Goal: Task Accomplishment & Management: Manage account settings

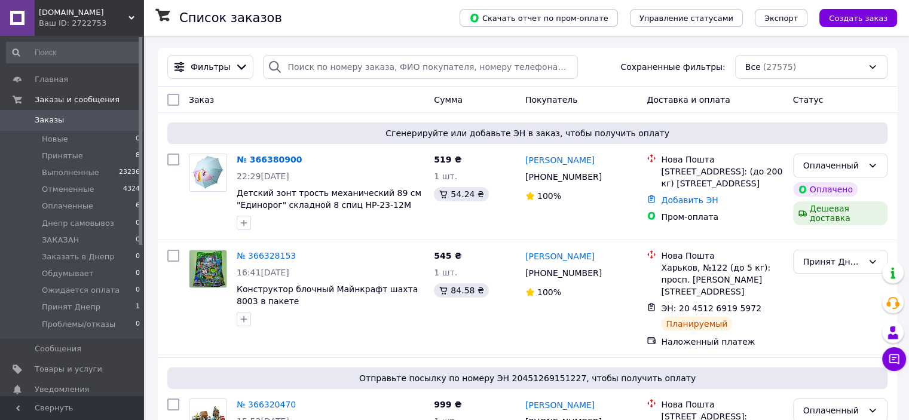
click at [258, 161] on link "№ 366380900" at bounding box center [269, 160] width 65 height 10
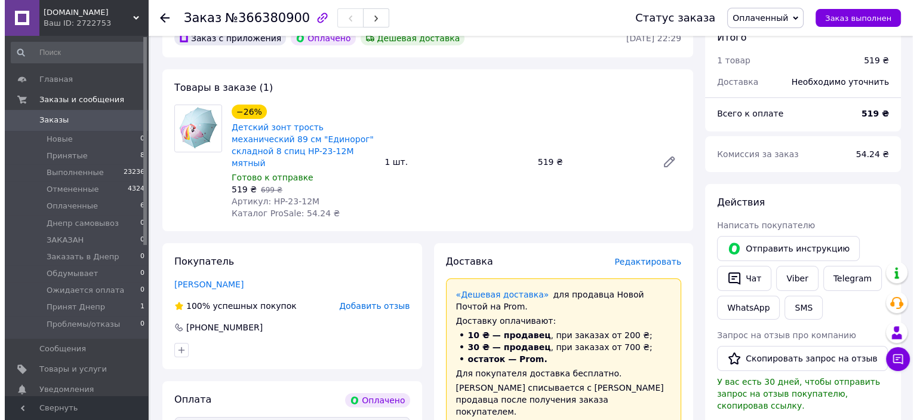
scroll to position [99, 0]
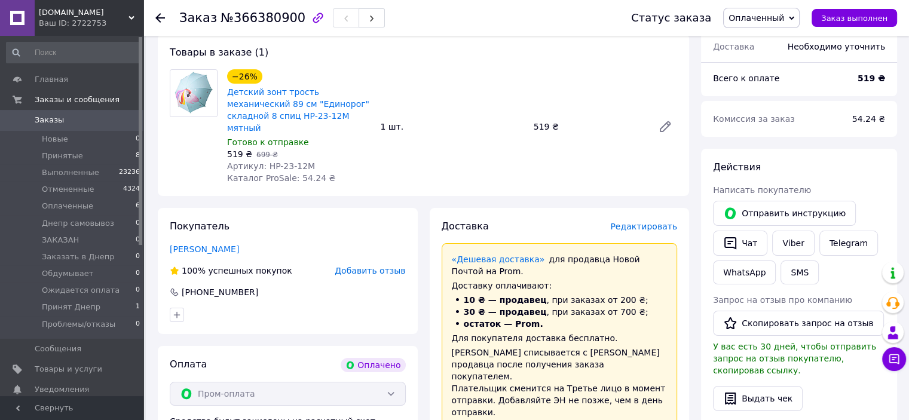
click at [637, 222] on span "Редактировать" at bounding box center [643, 227] width 67 height 10
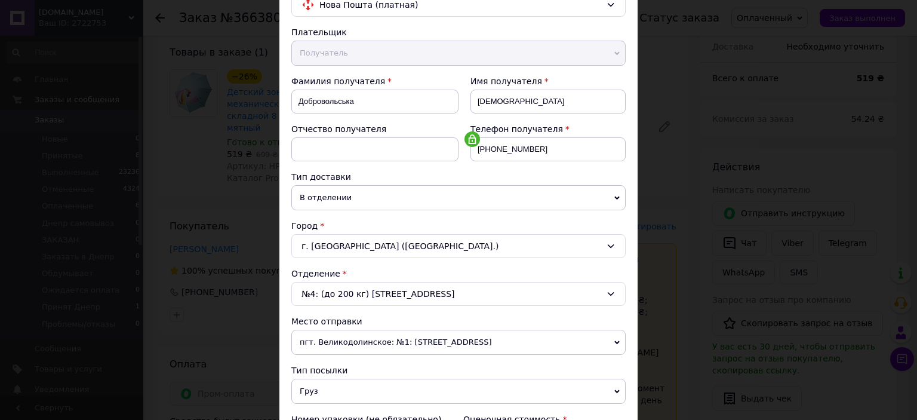
scroll to position [299, 0]
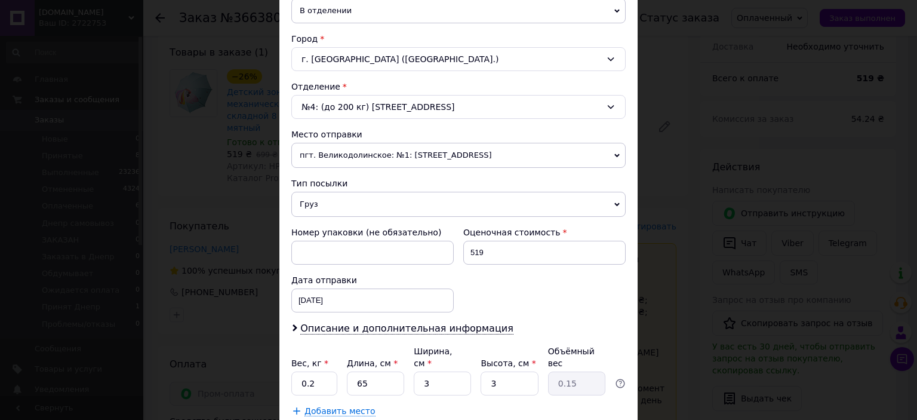
click at [342, 152] on span "пгт. Великодолинское: №1: [STREET_ADDRESS]" at bounding box center [458, 155] width 334 height 25
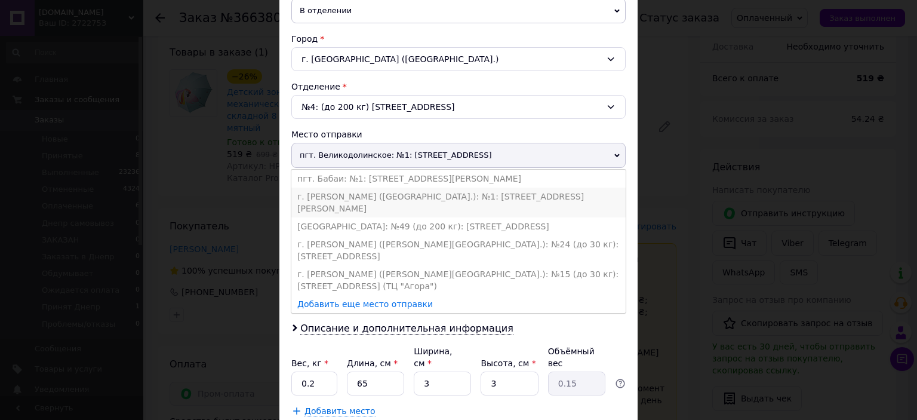
click at [344, 194] on li "г. [PERSON_NAME] ([GEOGRAPHIC_DATA].): №1: [STREET_ADDRESS][PERSON_NAME]" at bounding box center [458, 203] width 334 height 30
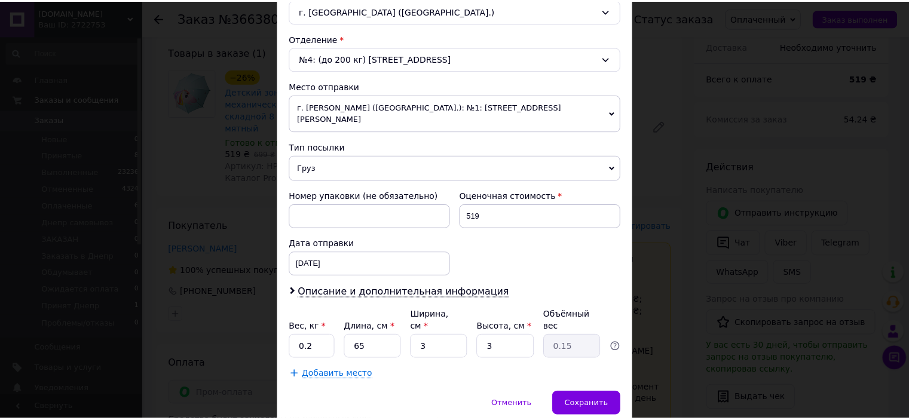
scroll to position [370, 0]
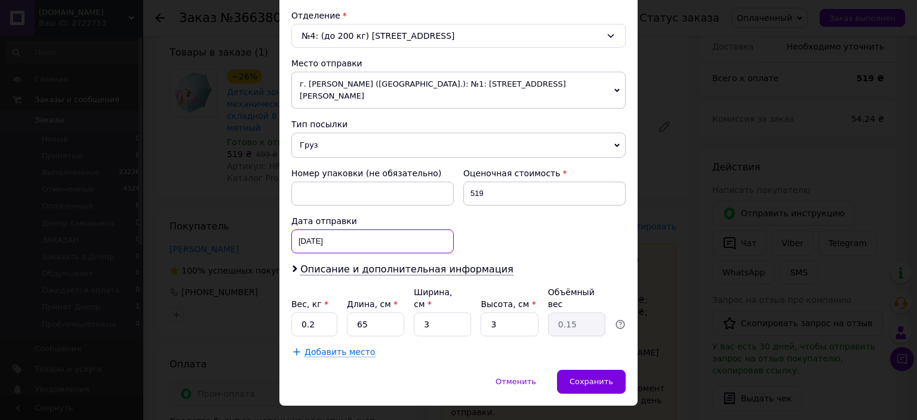
click at [314, 229] on div "[DATE] < 2025 > < Октябрь > Пн Вт Ср Чт Пт Сб Вс 29 30 1 2 3 4 5 6 7 8 9 10 11 …" at bounding box center [372, 241] width 162 height 24
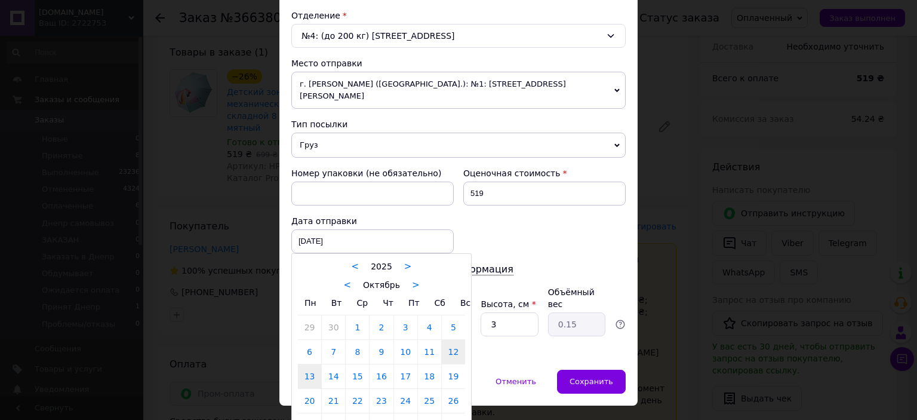
click at [302, 368] on link "13" at bounding box center [309, 376] width 23 height 24
type input "[DATE]"
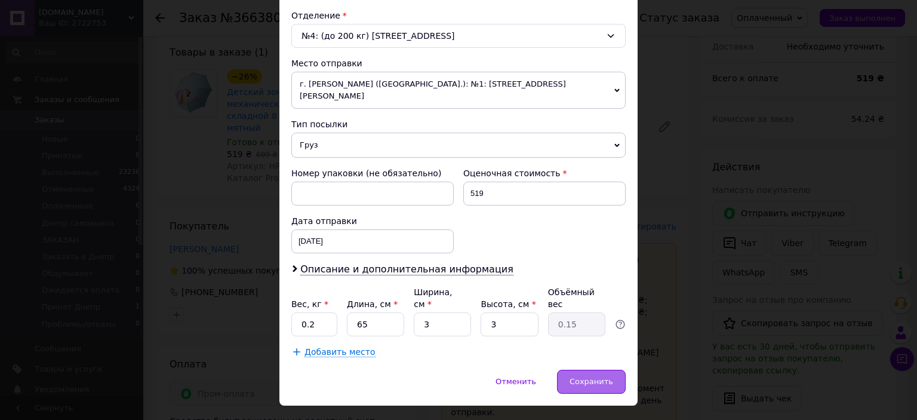
click at [601, 377] on span "Сохранить" at bounding box center [592, 381] width 44 height 9
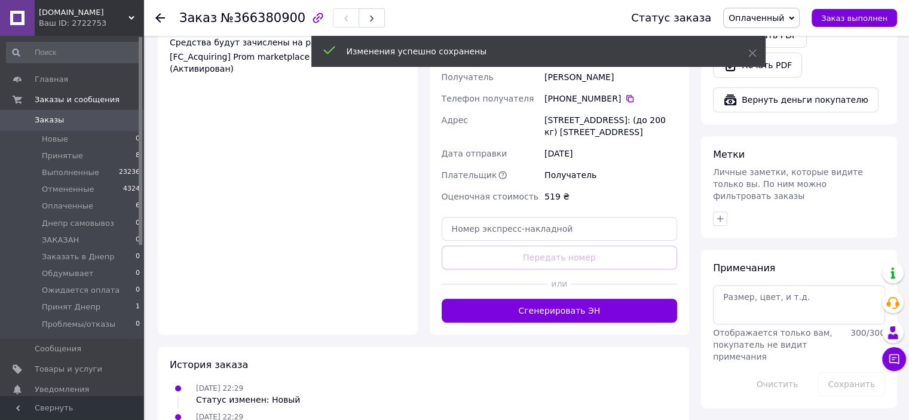
scroll to position [498, 0]
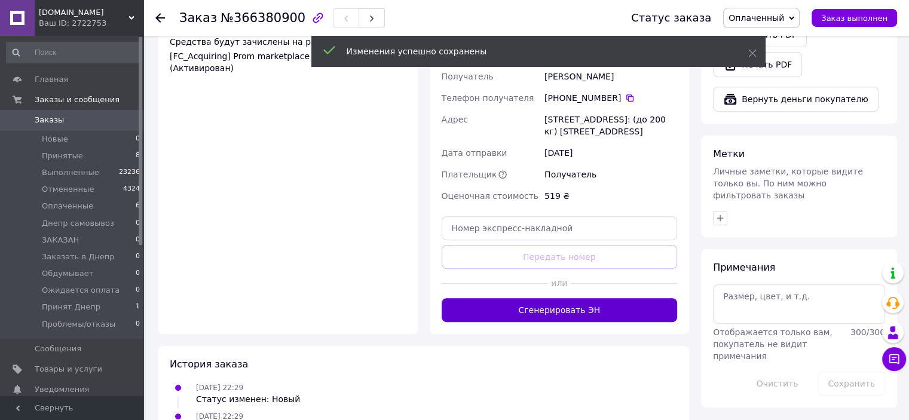
click at [551, 298] on button "Сгенерировать ЭН" at bounding box center [559, 310] width 236 height 24
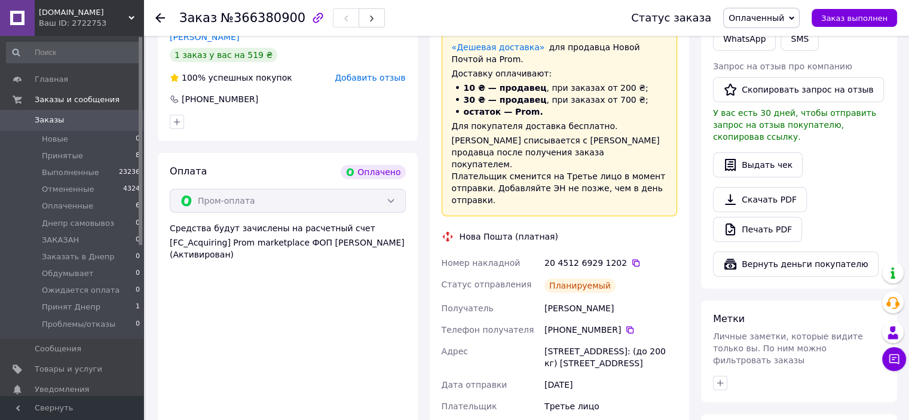
scroll to position [398, 0]
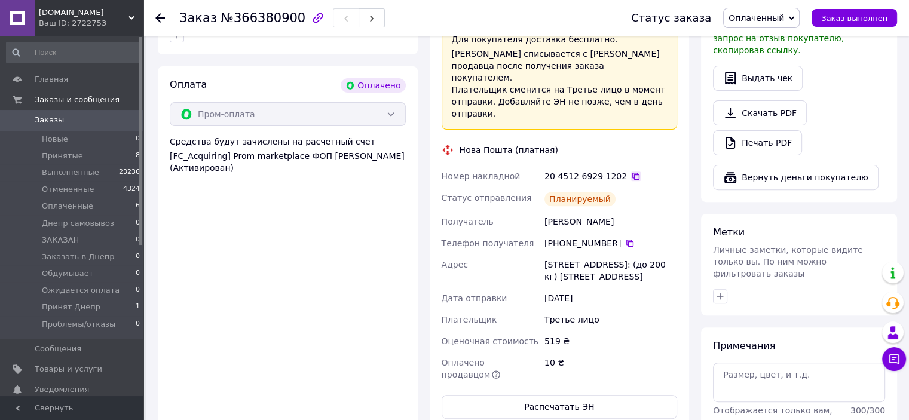
click at [631, 171] on icon at bounding box center [636, 176] width 10 height 10
click at [570, 211] on div "[PERSON_NAME]" at bounding box center [610, 222] width 137 height 22
copy div "Добровольська"
click at [619, 211] on div "[PERSON_NAME]" at bounding box center [610, 222] width 137 height 22
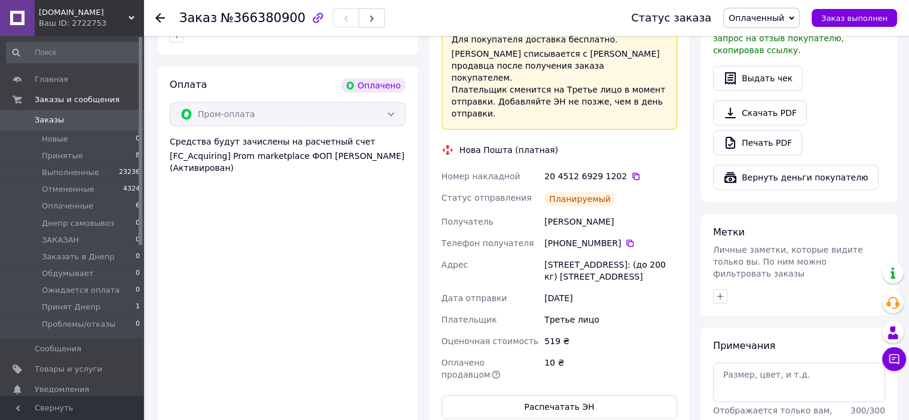
click at [619, 211] on div "[PERSON_NAME]" at bounding box center [610, 222] width 137 height 22
copy div "[DEMOGRAPHIC_DATA]"
click at [535, 395] on button "Распечатать ЭН" at bounding box center [559, 407] width 236 height 24
drag, startPoint x: 586, startPoint y: 165, endPoint x: 582, endPoint y: 142, distance: 23.1
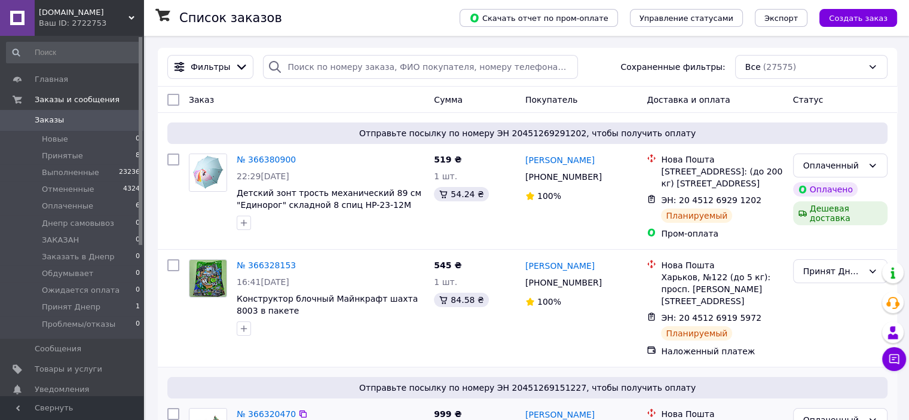
scroll to position [99, 0]
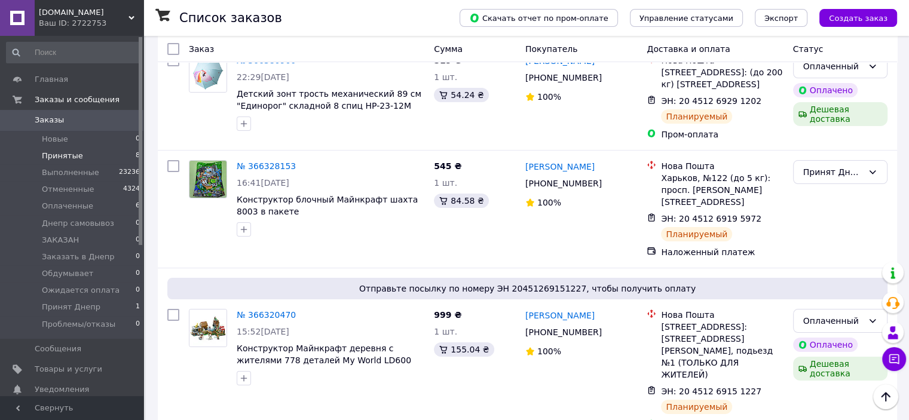
click at [101, 155] on li "Принятые 8" at bounding box center [73, 156] width 147 height 17
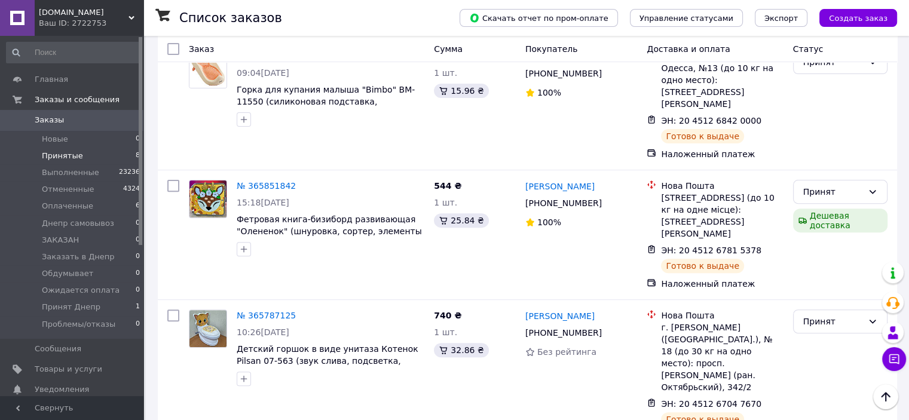
scroll to position [363, 0]
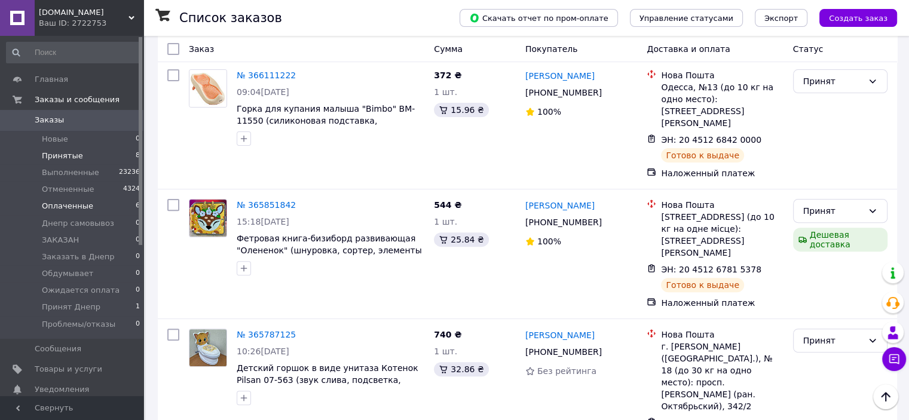
click at [91, 208] on li "Оплаченные 6" at bounding box center [73, 206] width 147 height 17
